Goal: Navigation & Orientation: Find specific page/section

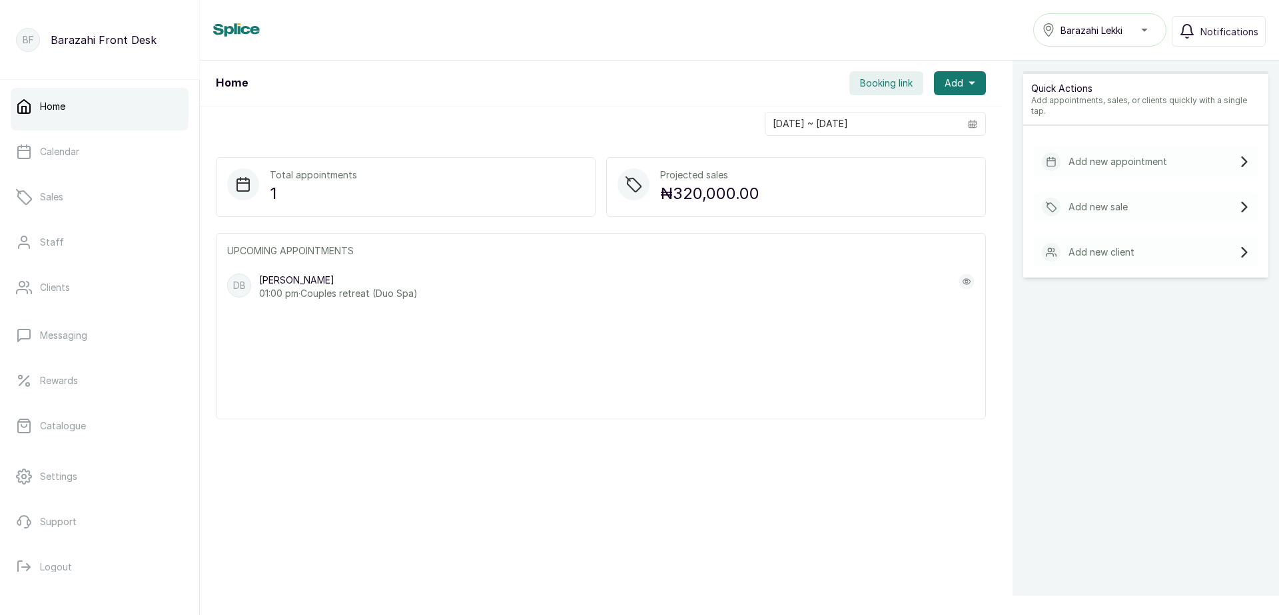
scroll to position [80, 0]
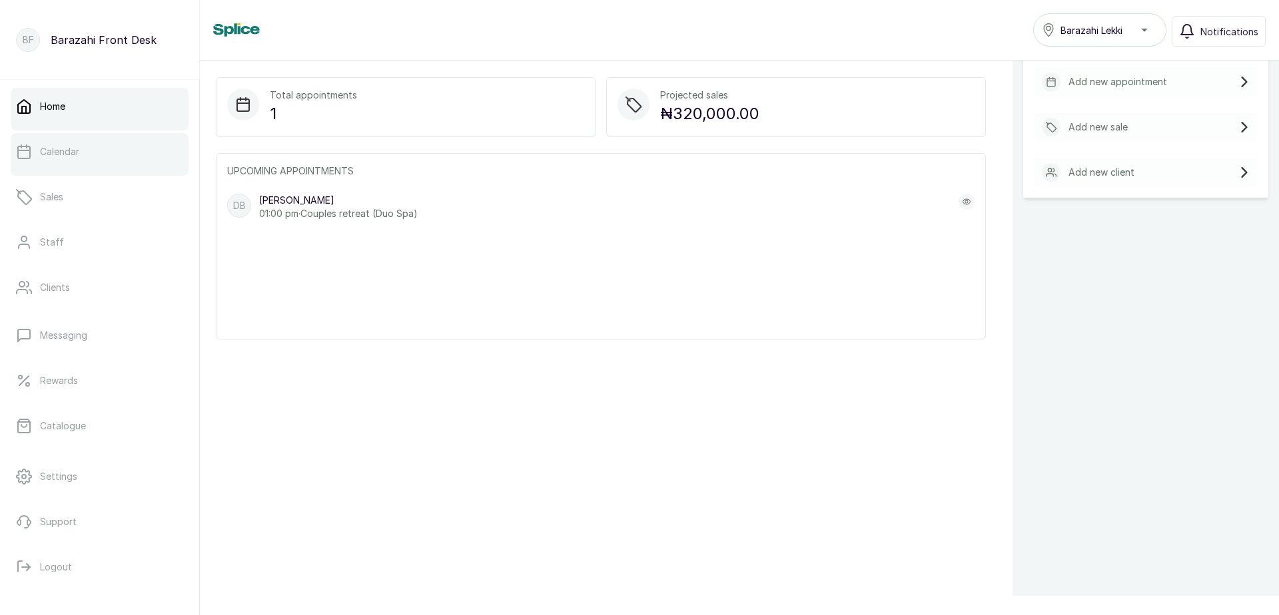
click at [69, 154] on p "Calendar" at bounding box center [59, 151] width 39 height 13
